Goal: Transaction & Acquisition: Purchase product/service

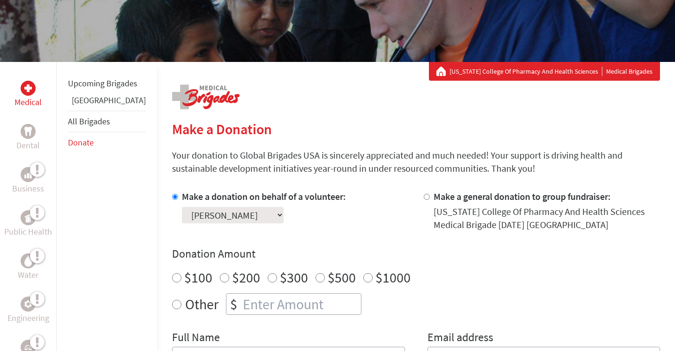
scroll to position [113, 0]
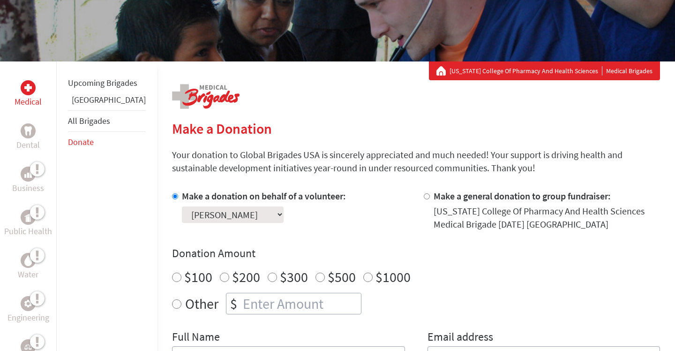
click at [92, 105] on link "[GEOGRAPHIC_DATA]" at bounding box center [109, 99] width 74 height 11
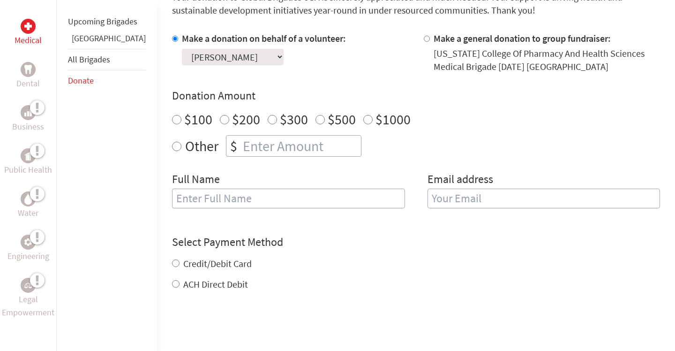
scroll to position [317, 0]
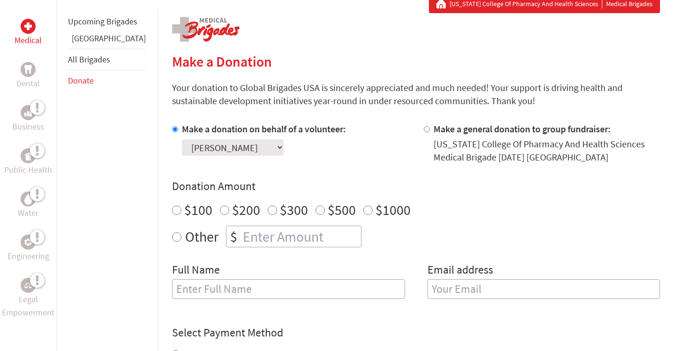
scroll to position [184, 0]
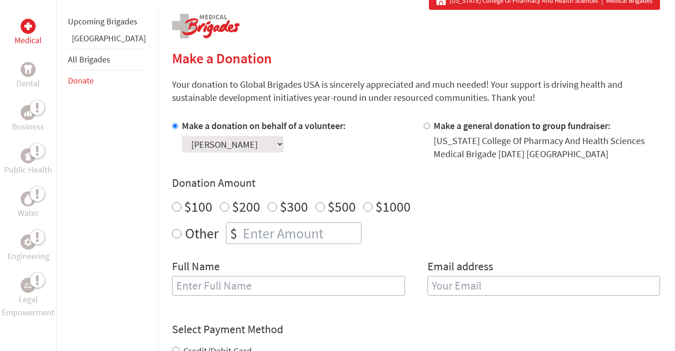
click at [83, 44] on link "[GEOGRAPHIC_DATA]" at bounding box center [109, 38] width 74 height 11
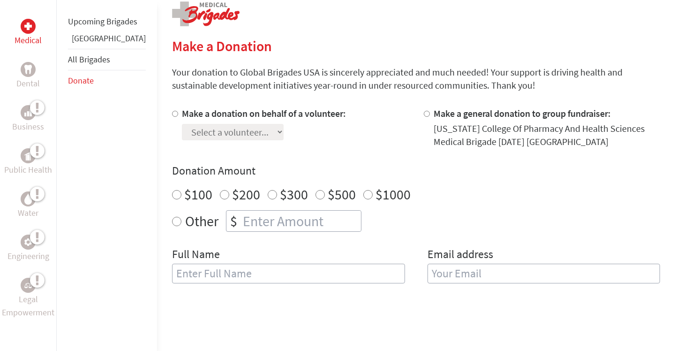
scroll to position [197, 0]
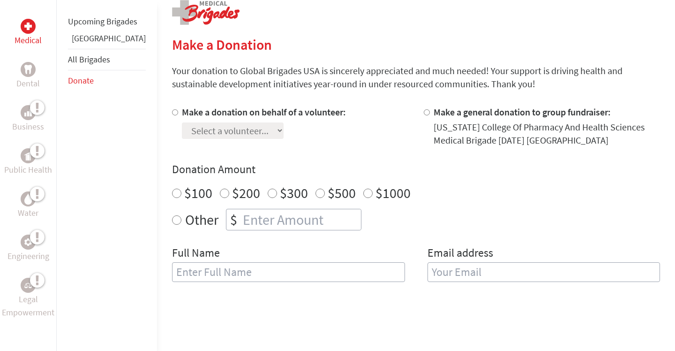
click at [172, 113] on input "Make a donation on behalf of a volunteer:" at bounding box center [175, 112] width 6 height 6
radio input "true"
click at [182, 127] on select "Select a volunteer... Adriana Lomanno Ami Natver Anoushka Fernandes Ayisha Pate…" at bounding box center [233, 130] width 102 height 16
